Goal: Check status: Check status

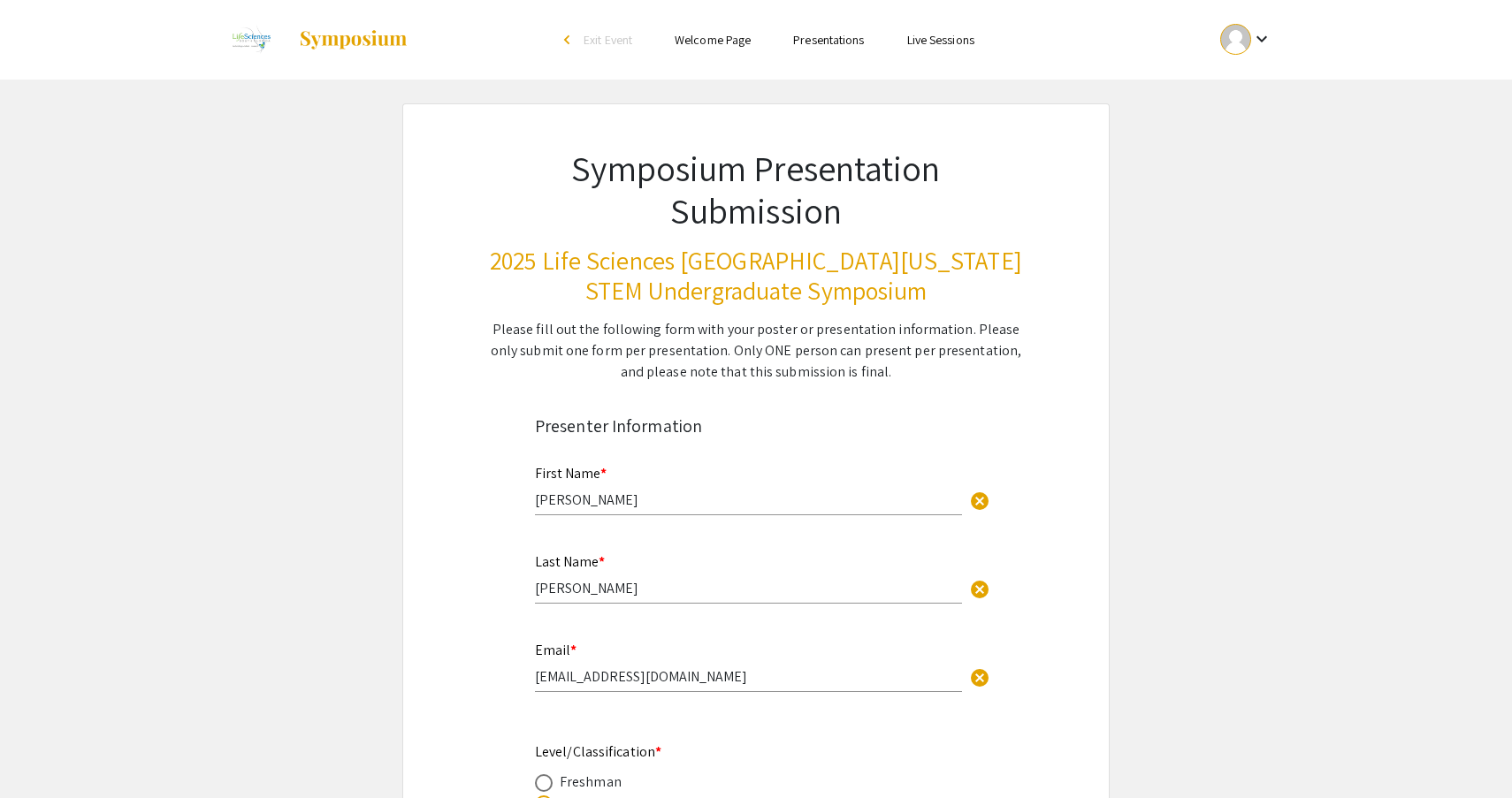
click at [1229, 40] on div at bounding box center [1235, 39] width 31 height 31
click at [1231, 139] on button "My Submissions" at bounding box center [1256, 130] width 109 height 43
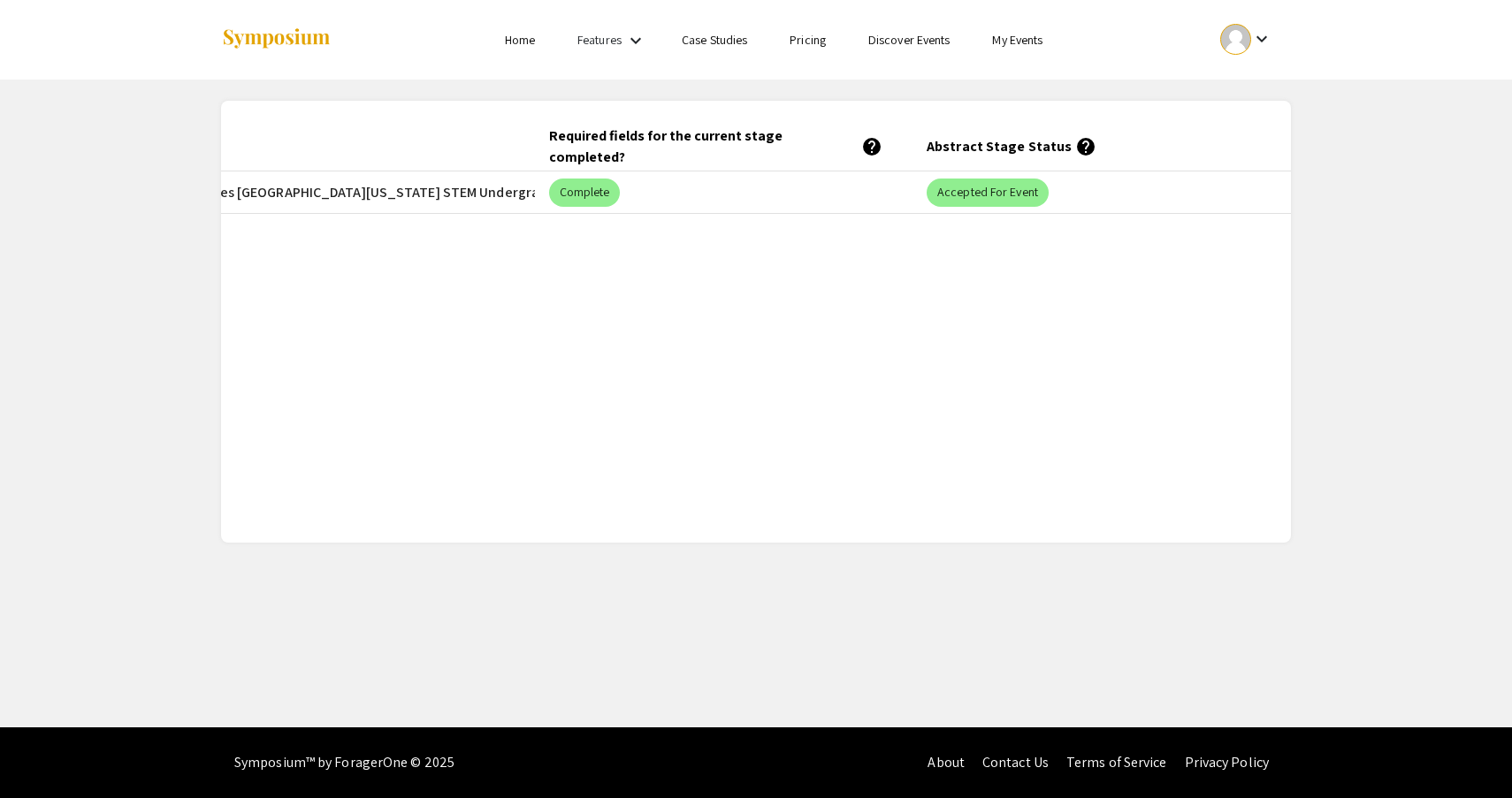
scroll to position [0, 533]
click at [955, 193] on mat-chip "Accepted for Event" at bounding box center [987, 193] width 122 height 28
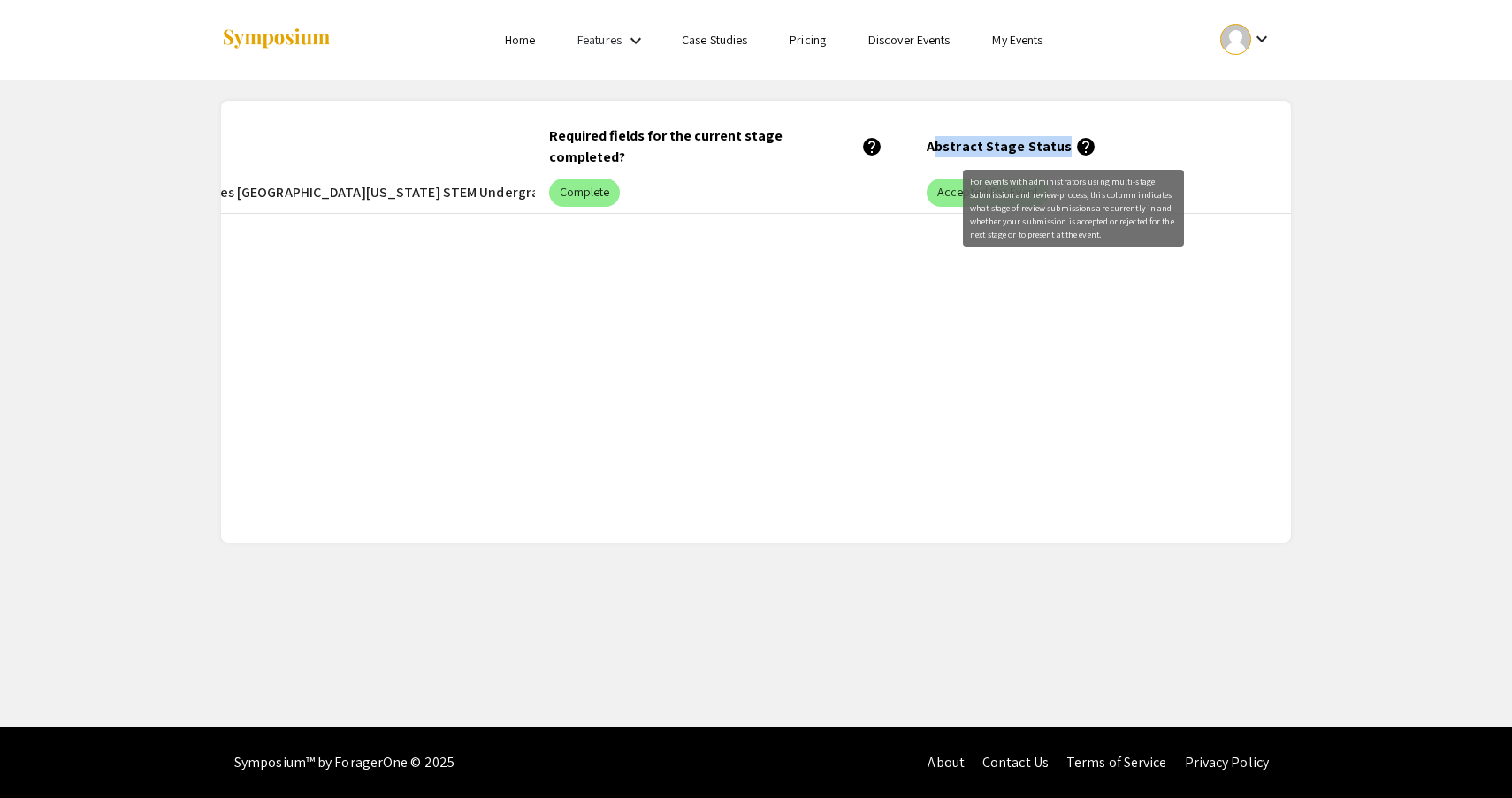
drag, startPoint x: 931, startPoint y: 146, endPoint x: 1074, endPoint y: 155, distance: 143.3
click at [1074, 155] on mat-header-cell "Abstract Stage Status help" at bounding box center [1102, 147] width 378 height 49
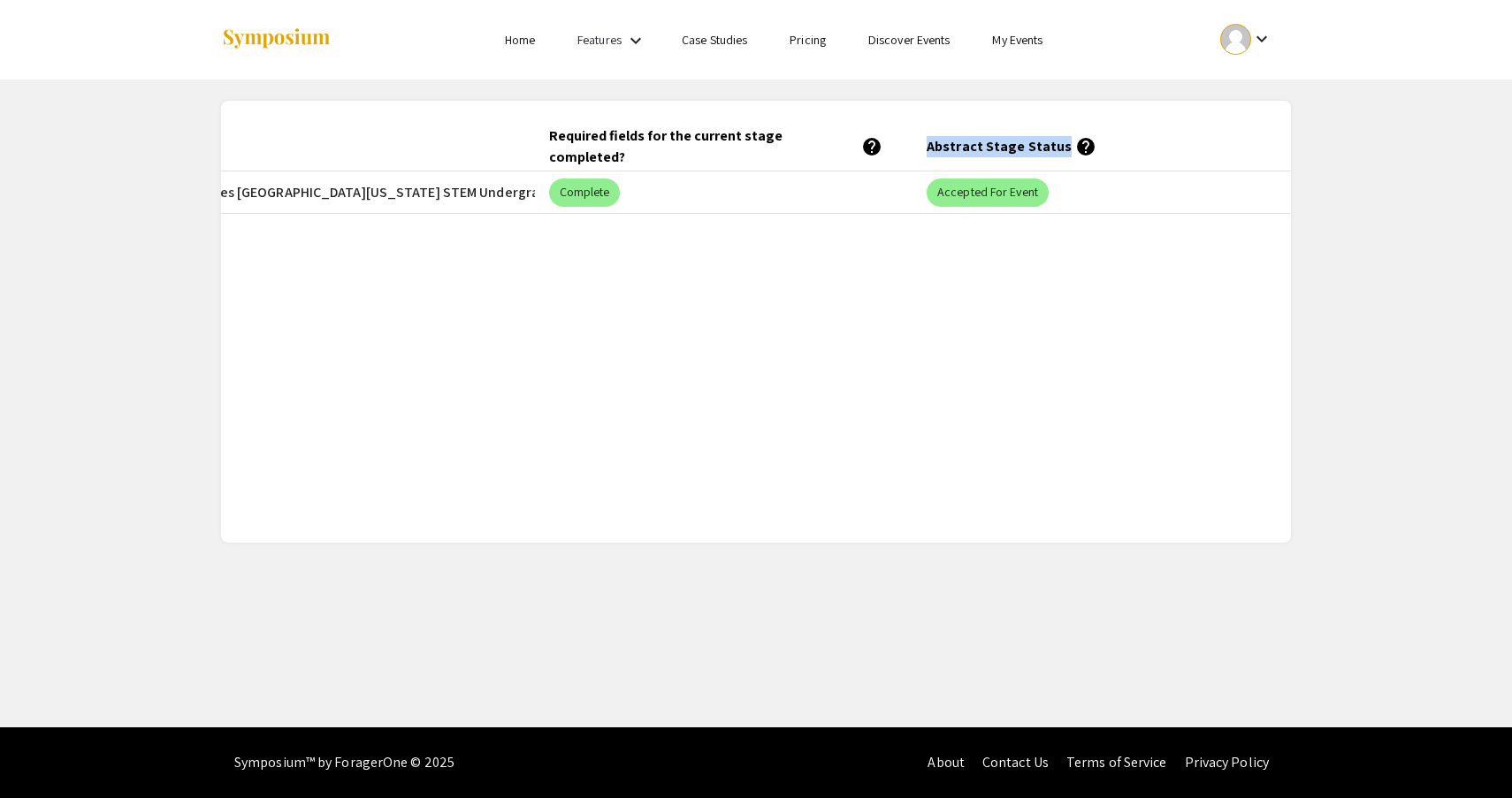
drag, startPoint x: 1089, startPoint y: 152, endPoint x: 924, endPoint y: 151, distance: 165.0
click at [924, 150] on mat-header-cell "Abstract Stage Status help" at bounding box center [1102, 147] width 378 height 49
click at [924, 151] on mat-header-cell "Abstract Stage Status help" at bounding box center [1102, 147] width 378 height 49
click at [985, 198] on mat-chip "Accepted for Event" at bounding box center [987, 193] width 122 height 28
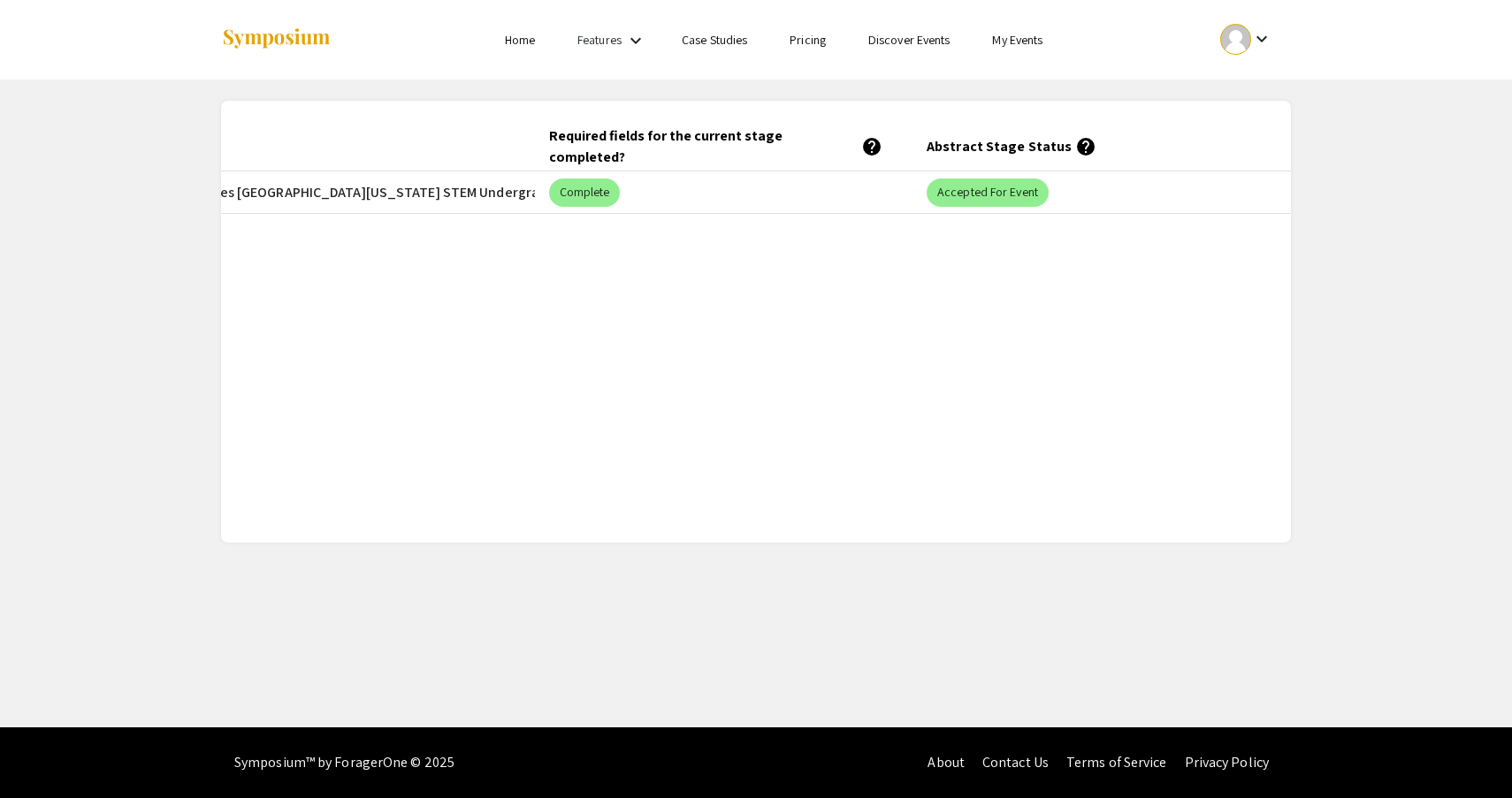
click at [1229, 47] on div at bounding box center [1235, 39] width 31 height 31
click at [1232, 95] on button "My Account" at bounding box center [1256, 87] width 109 height 43
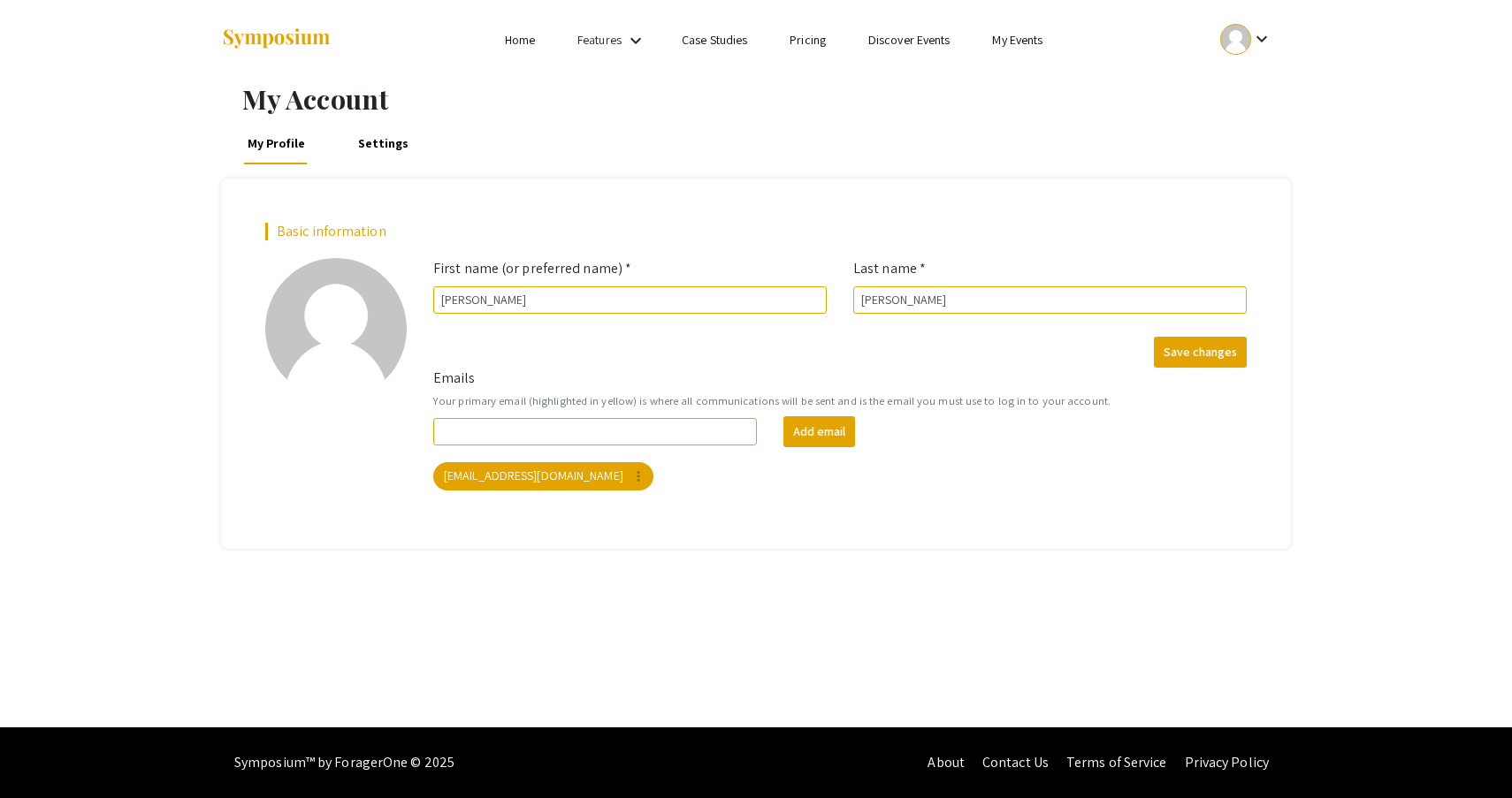
click at [1245, 47] on div at bounding box center [1235, 39] width 31 height 31
click at [1232, 132] on button "My Submissions" at bounding box center [1256, 130] width 109 height 43
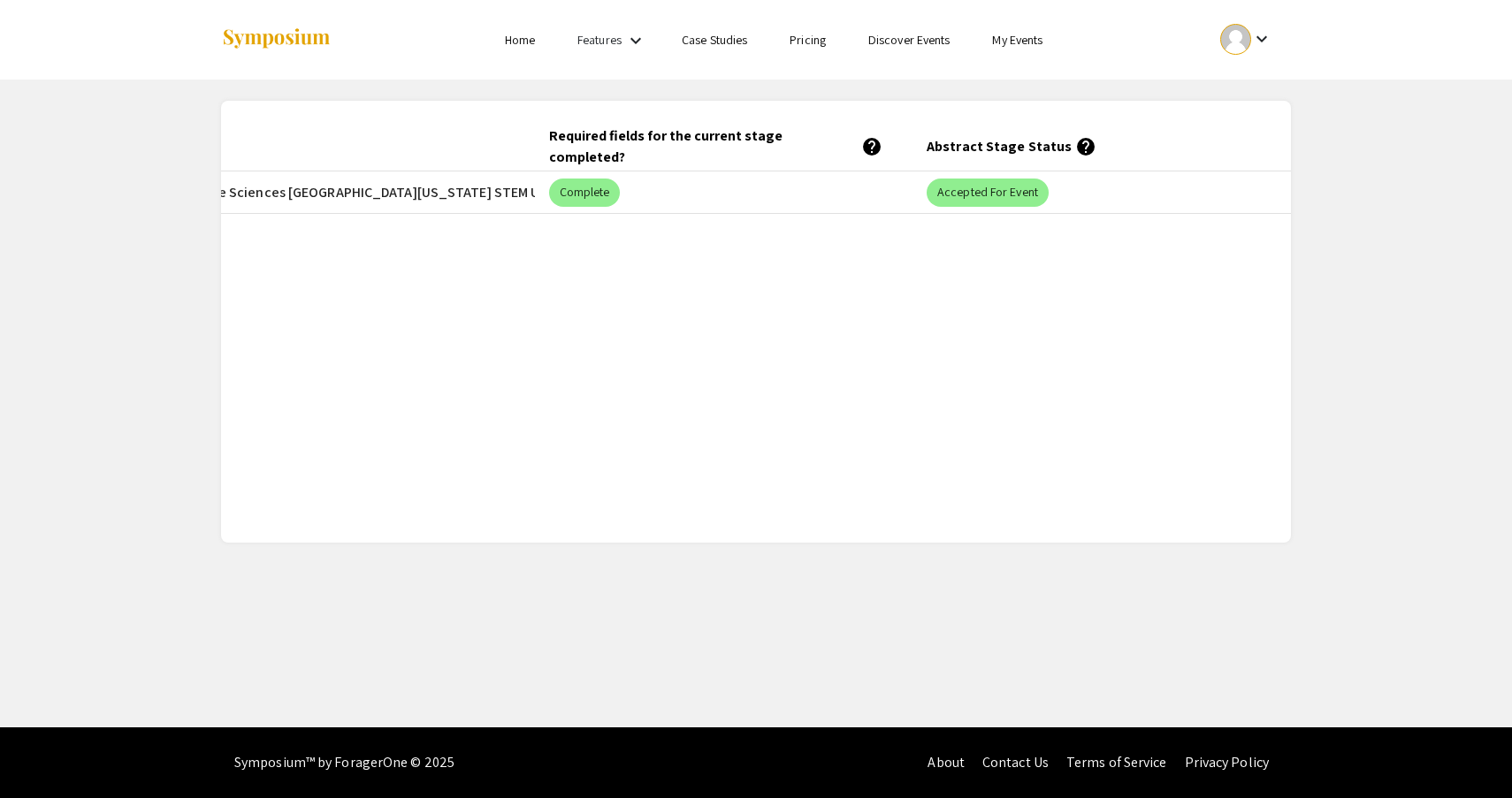
click at [1254, 37] on mat-icon "keyboard_arrow_down" at bounding box center [1261, 39] width 21 height 21
click at [935, 88] on div at bounding box center [756, 399] width 1512 height 798
click at [1254, 34] on mat-icon "keyboard_arrow_down" at bounding box center [1261, 39] width 21 height 21
click at [1230, 170] on button "Sign out" at bounding box center [1256, 172] width 109 height 43
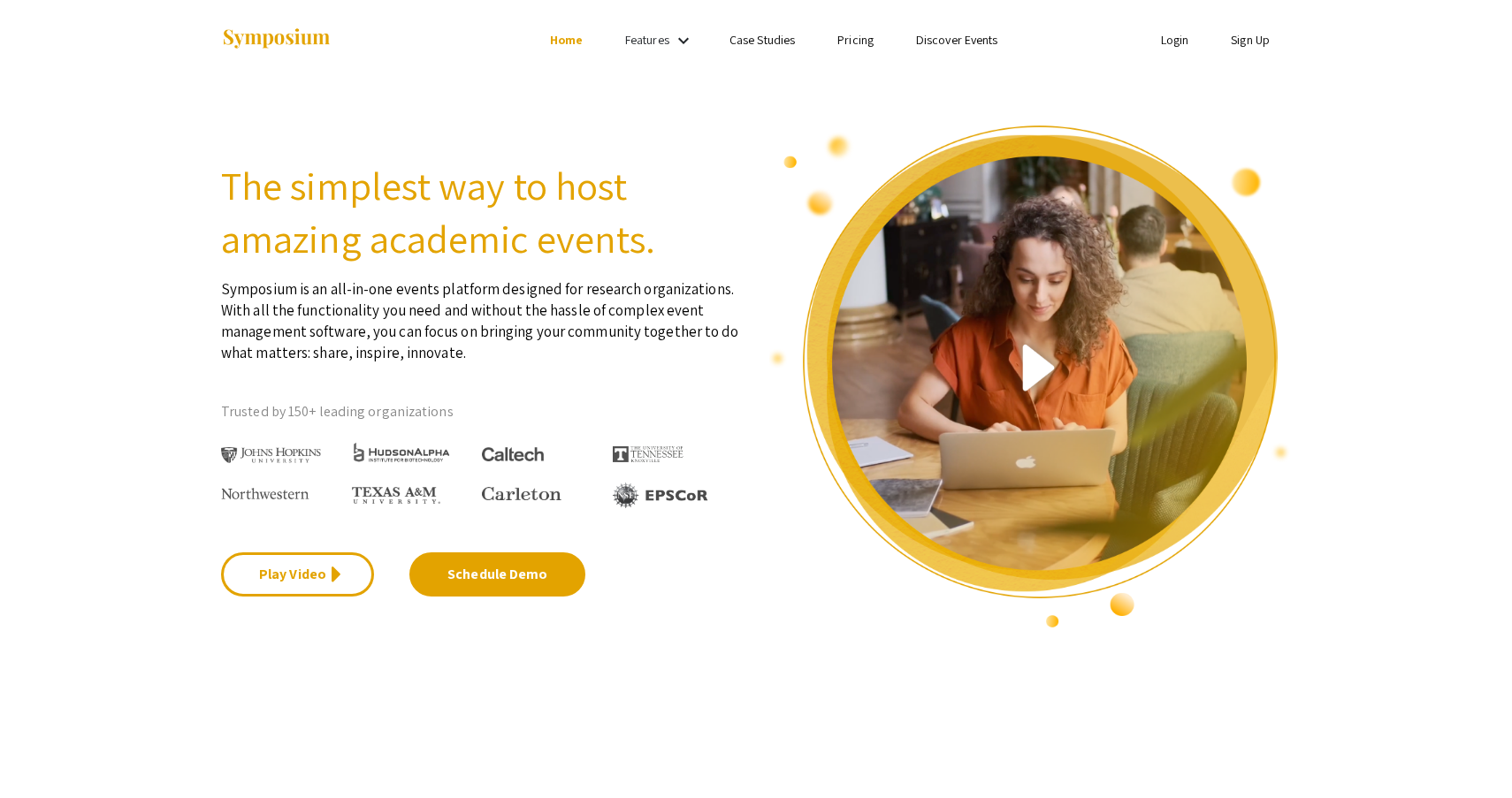
click at [1178, 36] on link "Login" at bounding box center [1175, 40] width 28 height 16
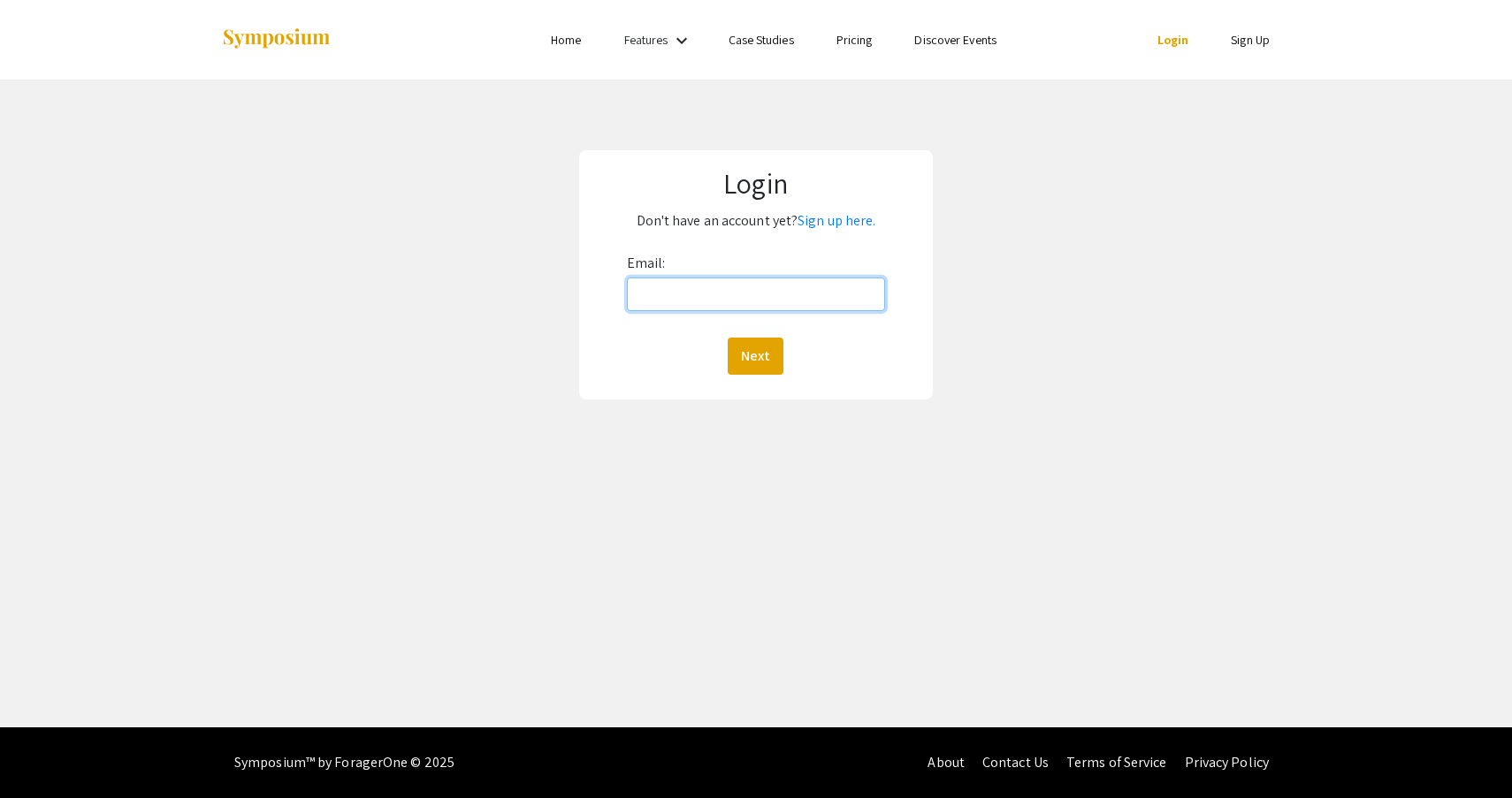
type input "[EMAIL_ADDRESS][DOMAIN_NAME]"
click at [755, 356] on button "Next" at bounding box center [755, 356] width 56 height 37
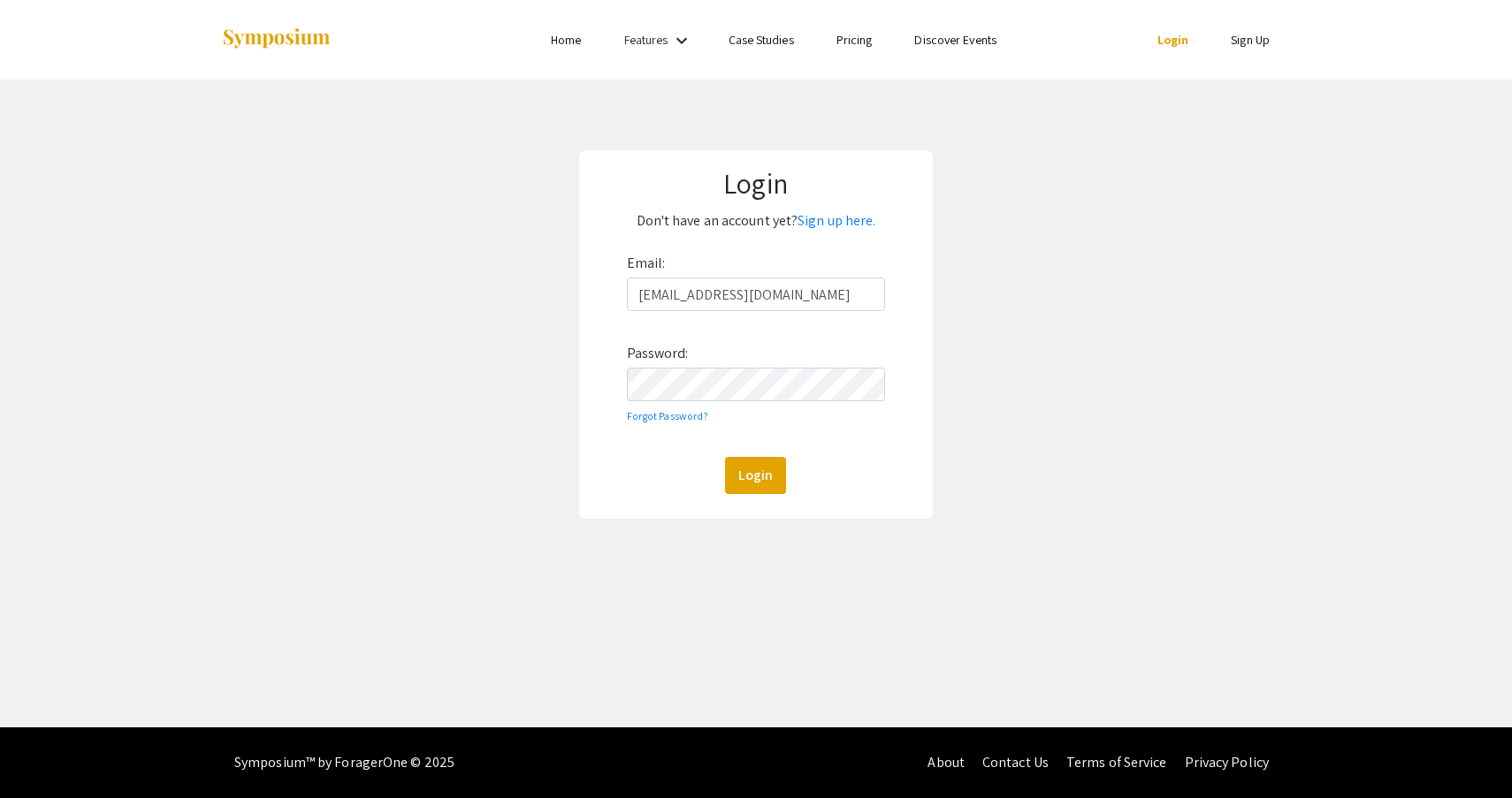
click at [755, 476] on button "Login" at bounding box center [756, 475] width 61 height 37
